Goal: Transaction & Acquisition: Download file/media

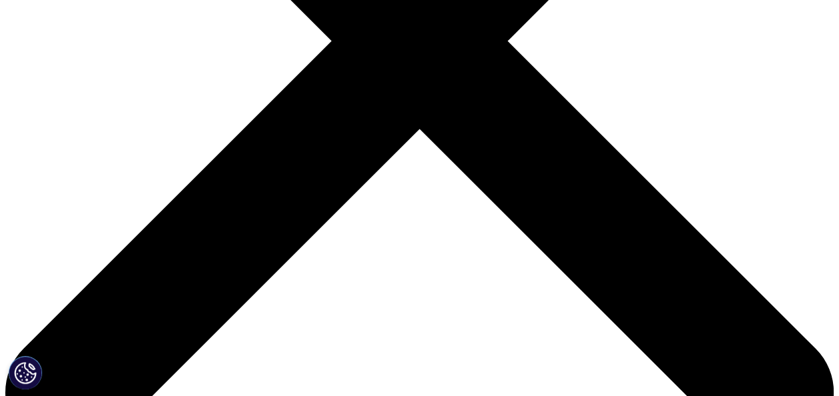
scroll to position [197, 0]
